Goal: Navigation & Orientation: Find specific page/section

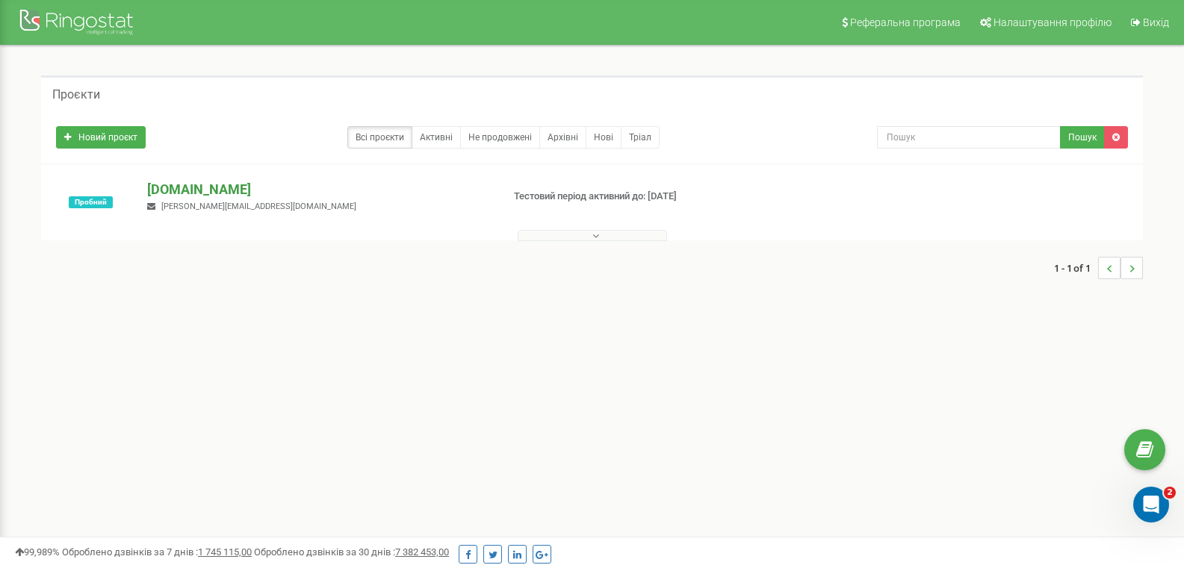
click at [171, 186] on p "[DOMAIN_NAME]" at bounding box center [318, 189] width 342 height 19
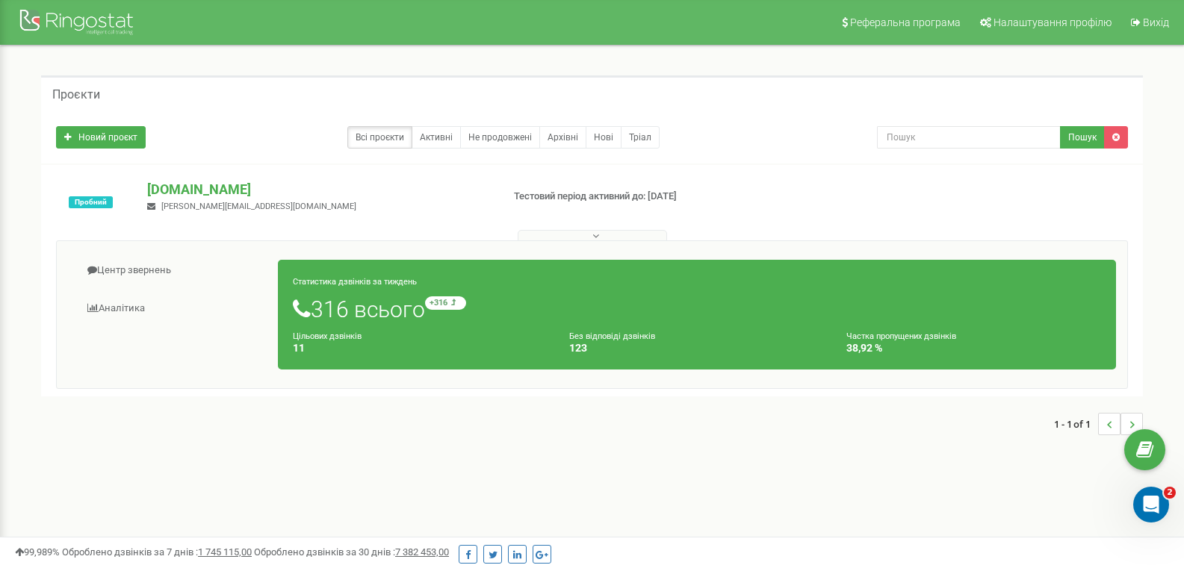
click at [592, 235] on icon at bounding box center [595, 236] width 7 height 10
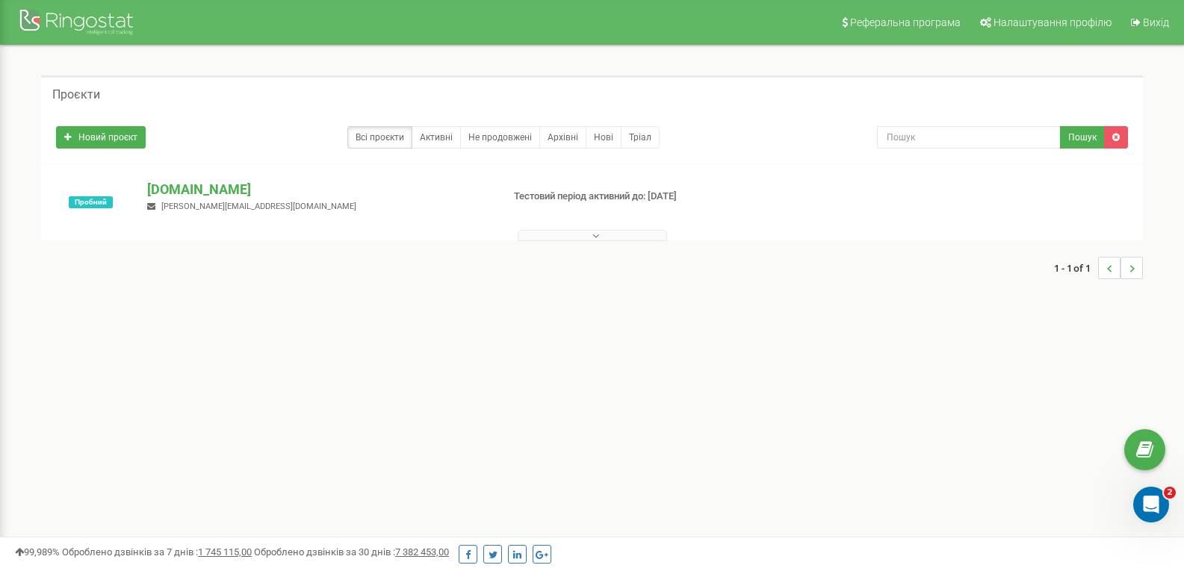
click at [592, 235] on icon at bounding box center [595, 236] width 7 height 10
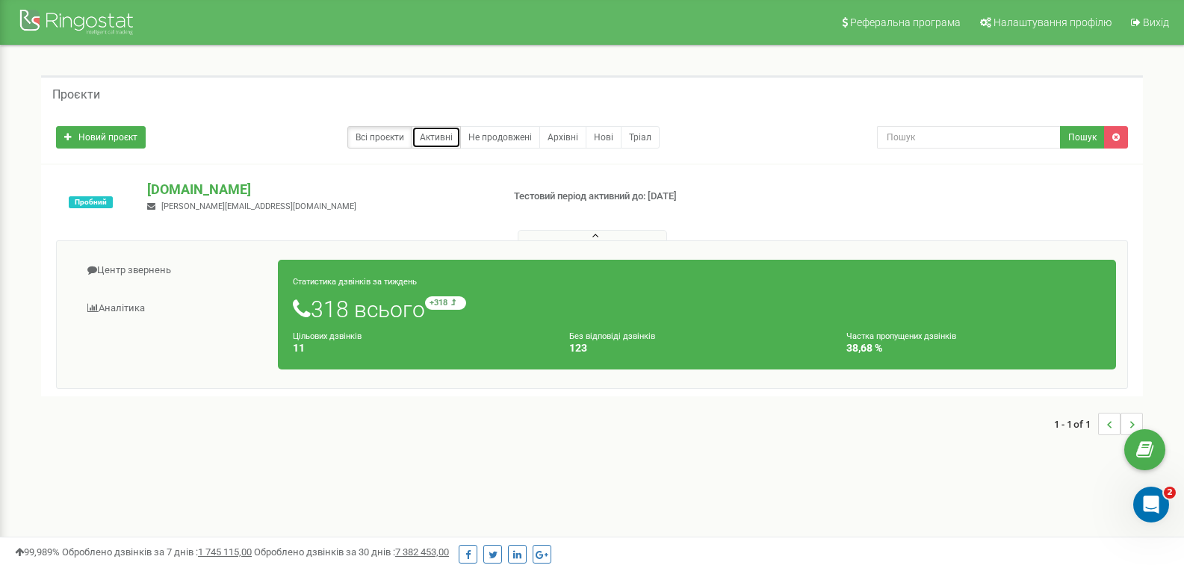
click at [448, 139] on link "Активні" at bounding box center [436, 137] width 49 height 22
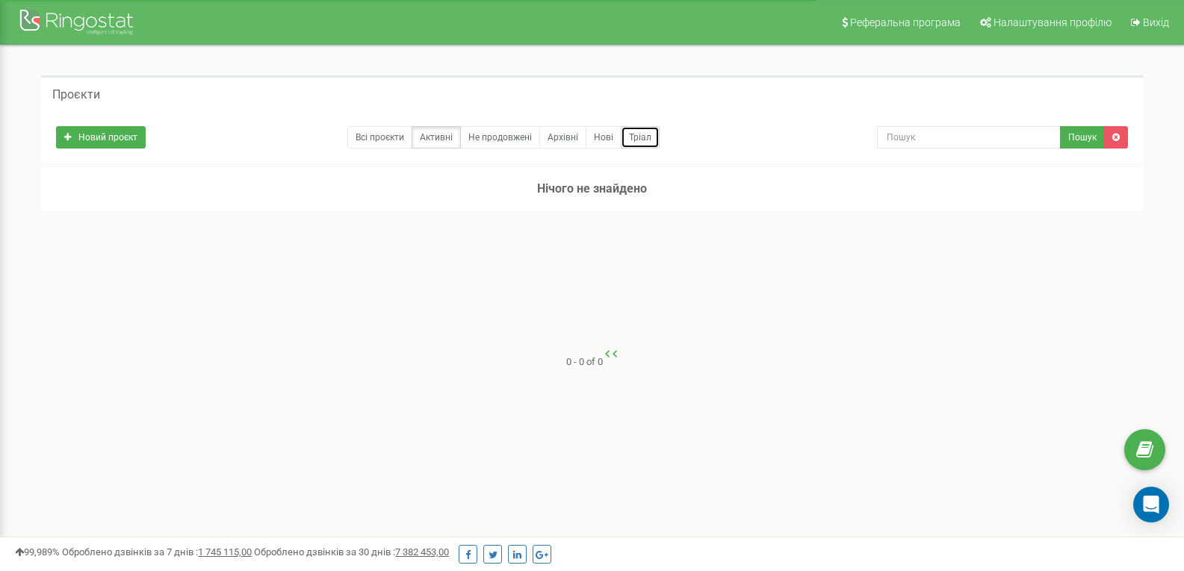
click at [641, 138] on link "Тріал" at bounding box center [640, 137] width 39 height 22
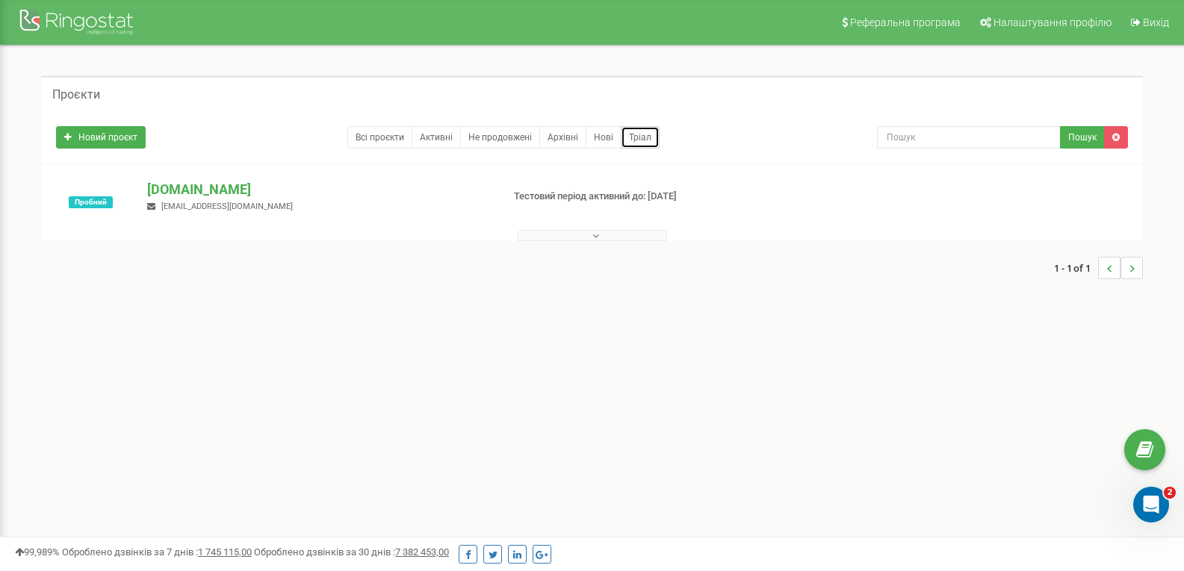
drag, startPoint x: 0, startPoint y: 0, endPoint x: 641, endPoint y: 140, distance: 656.1
click at [86, 190] on div "Пробний" at bounding box center [90, 202] width 91 height 45
click at [90, 205] on span "Пробний" at bounding box center [91, 202] width 44 height 12
click at [405, 143] on link "Всі проєкти" at bounding box center [379, 137] width 65 height 22
click at [467, 140] on link "Не продовжені" at bounding box center [500, 137] width 80 height 22
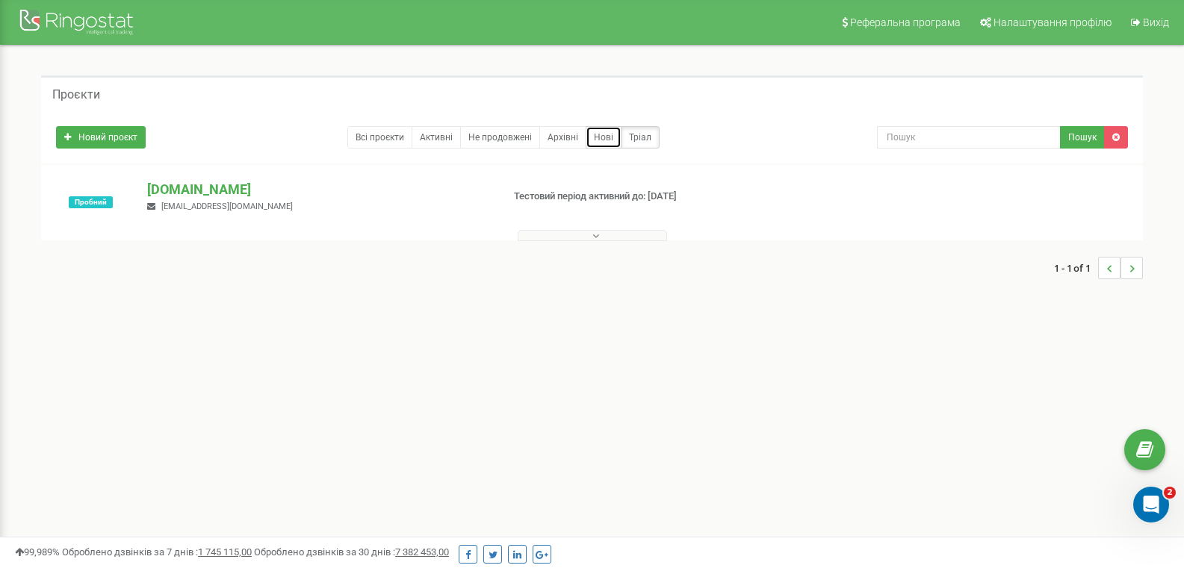
drag, startPoint x: 592, startPoint y: 143, endPoint x: 640, endPoint y: 142, distance: 47.8
click at [594, 143] on link "Нові" at bounding box center [604, 137] width 36 height 22
click at [640, 142] on link "Тріал" at bounding box center [640, 137] width 39 height 22
click at [388, 138] on link "Всі проєкти" at bounding box center [379, 137] width 65 height 22
click at [81, 25] on div at bounding box center [79, 24] width 120 height 36
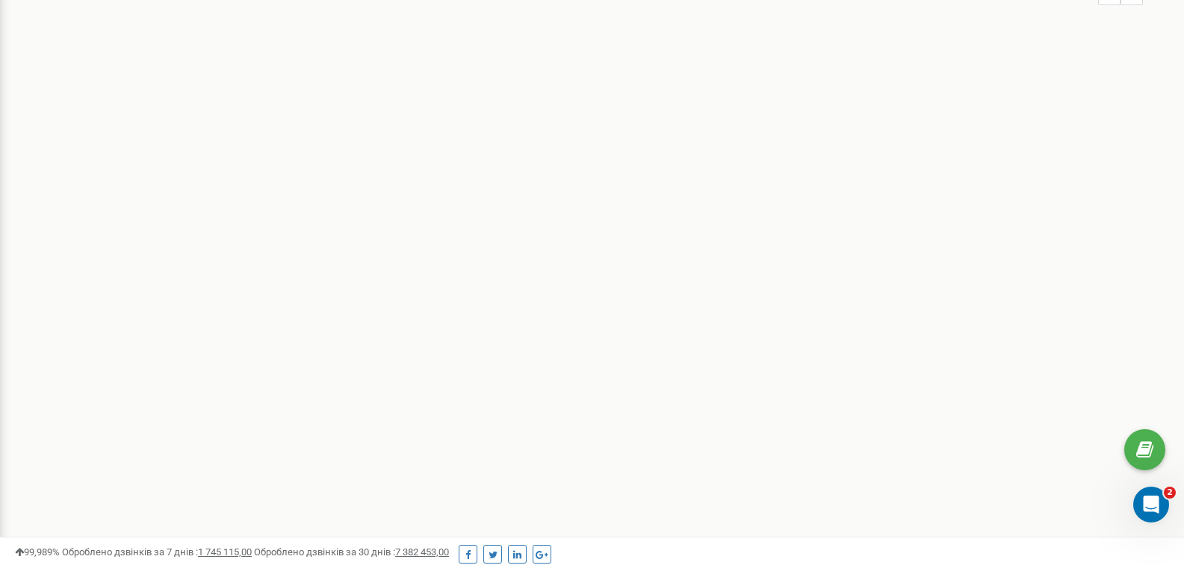
scroll to position [299, 0]
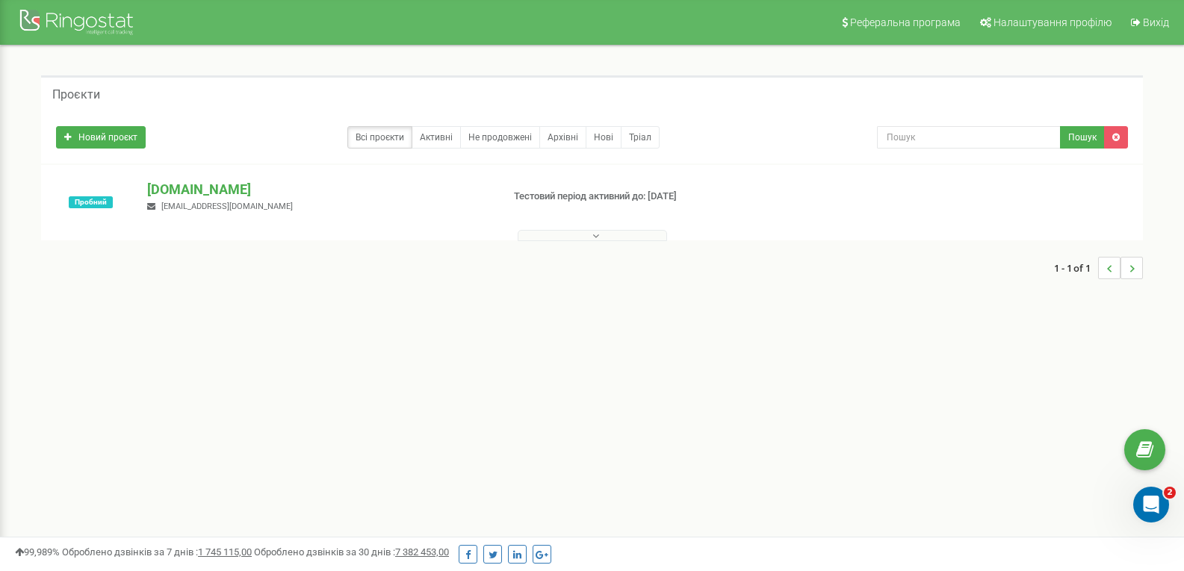
click at [601, 237] on button at bounding box center [592, 235] width 149 height 11
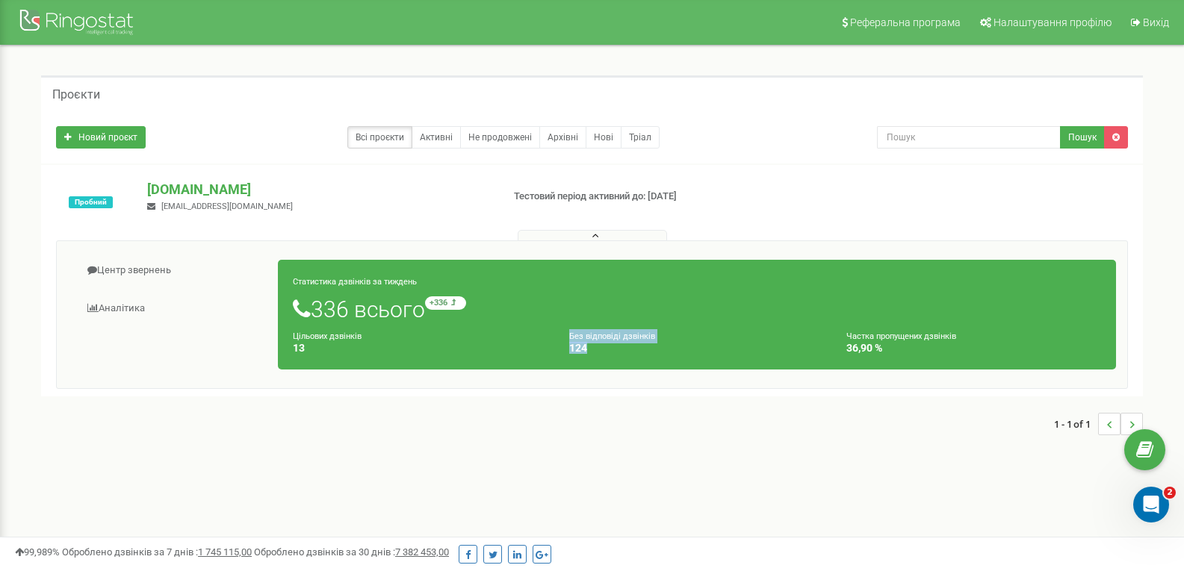
drag, startPoint x: 592, startPoint y: 351, endPoint x: 565, endPoint y: 333, distance: 32.3
click at [565, 333] on div "Без відповіді дзвінків 124" at bounding box center [696, 341] width 277 height 25
click at [570, 337] on small "Без відповіді дзвінків" at bounding box center [612, 337] width 86 height 10
drag, startPoint x: 570, startPoint y: 337, endPoint x: 613, endPoint y: 361, distance: 49.5
click at [613, 361] on div "Статистика дзвінків за тиждень 336 всього +336 відносно минулого тижня Цільових…" at bounding box center [697, 315] width 838 height 110
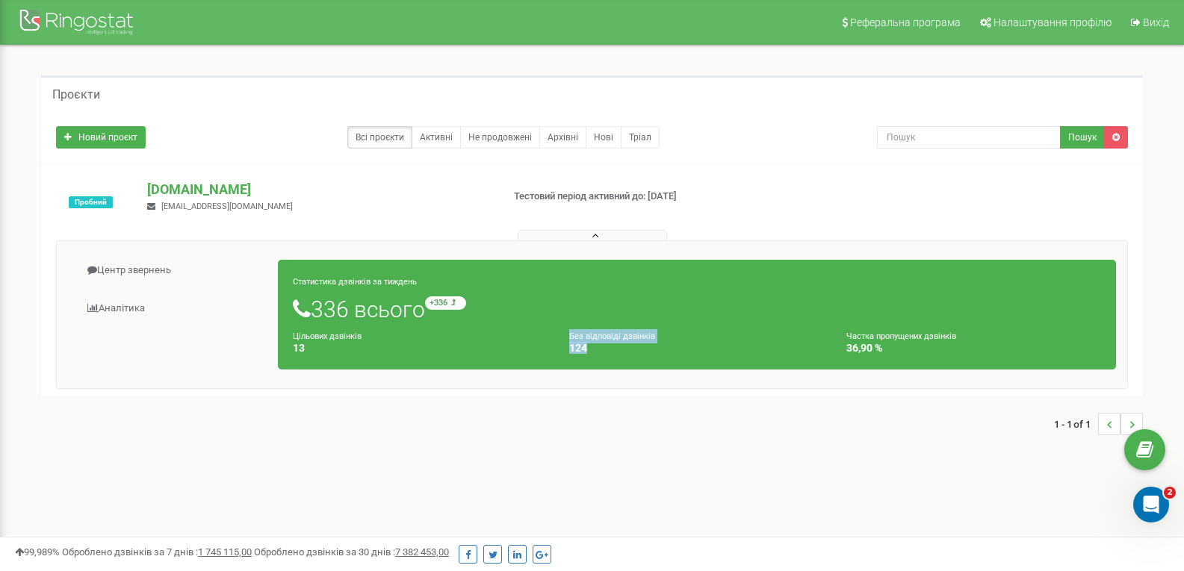
click at [613, 361] on div "Статистика дзвінків за тиждень 336 всього +336 відносно минулого тижня Цільових…" at bounding box center [697, 315] width 838 height 110
drag, startPoint x: 601, startPoint y: 357, endPoint x: 556, endPoint y: 335, distance: 50.8
click at [556, 335] on div "Статистика дзвінків за тиждень 336 всього +336 відносно минулого тижня Цільових…" at bounding box center [697, 315] width 838 height 110
click at [556, 335] on div "Цільових дзвінків 13" at bounding box center [420, 341] width 277 height 25
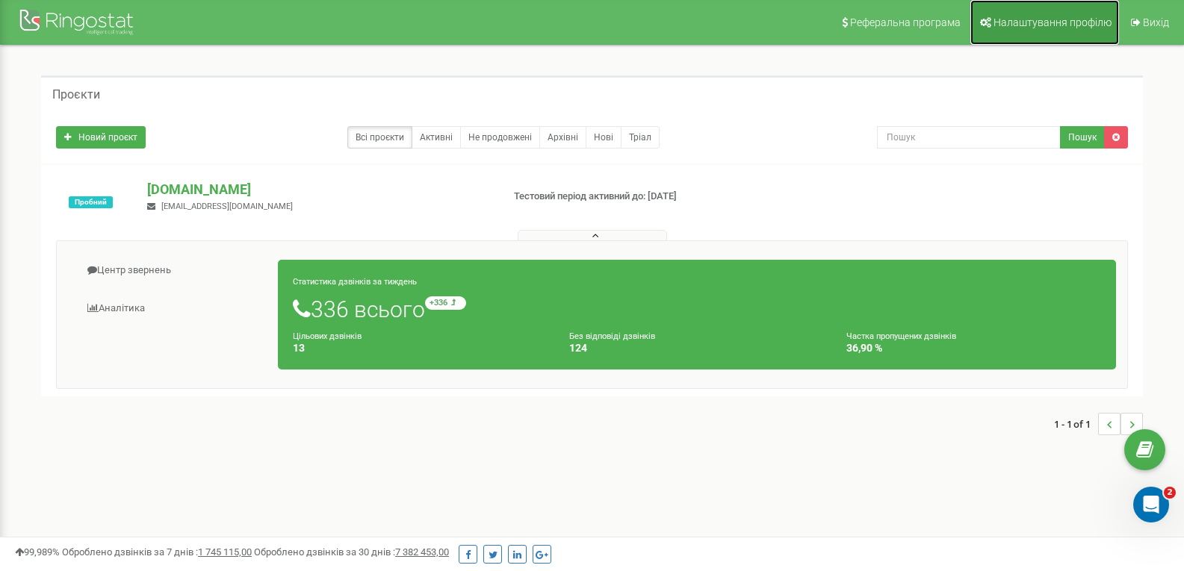
click at [1059, 29] on link "Налаштування профілю" at bounding box center [1044, 22] width 149 height 45
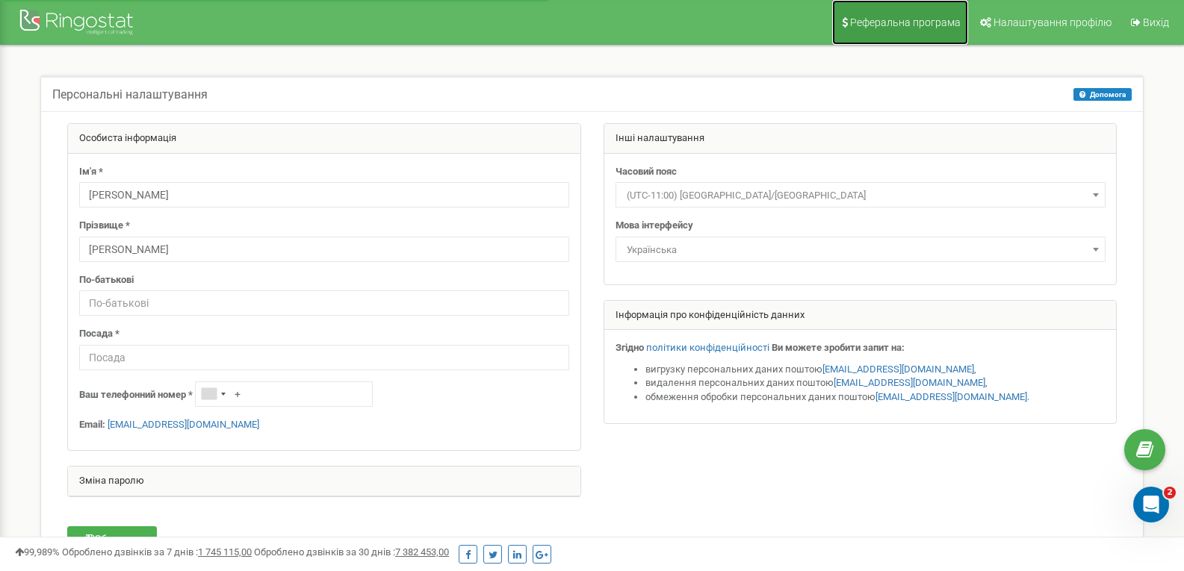
click at [937, 28] on link "Реферальна програма" at bounding box center [900, 22] width 136 height 45
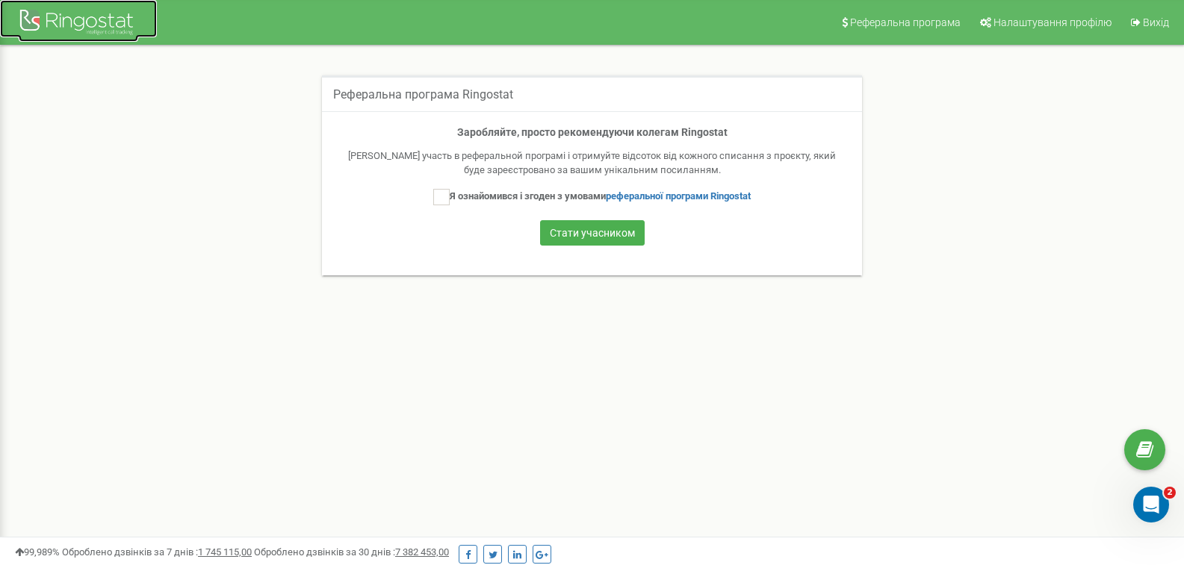
click at [74, 5] on link at bounding box center [78, 18] width 157 height 37
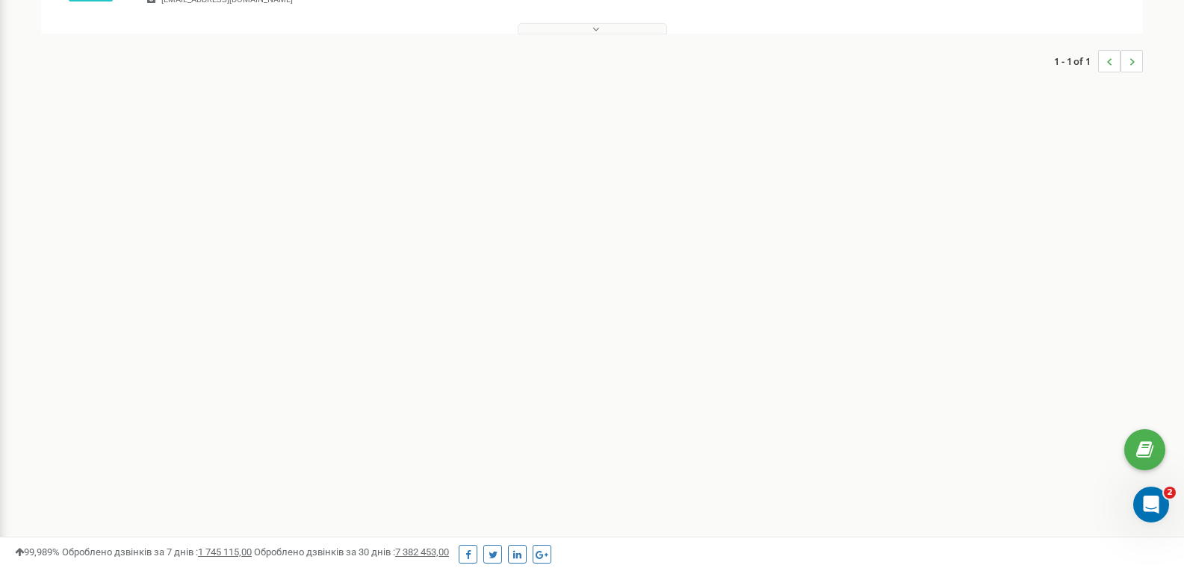
scroll to position [224, 0]
